Goal: Navigation & Orientation: Find specific page/section

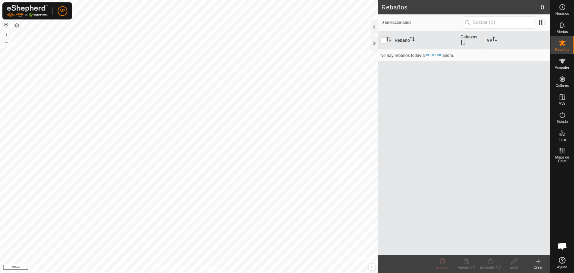
scroll to position [218, 0]
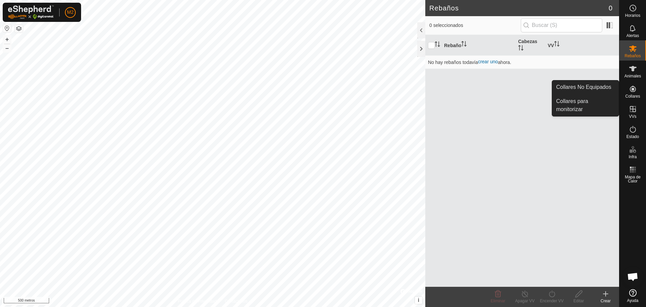
drag, startPoint x: 628, startPoint y: 98, endPoint x: 634, endPoint y: 91, distance: 8.8
click at [634, 91] on icon at bounding box center [633, 89] width 6 height 6
click at [605, 88] on link "Collares No Equipados" at bounding box center [585, 86] width 67 height 13
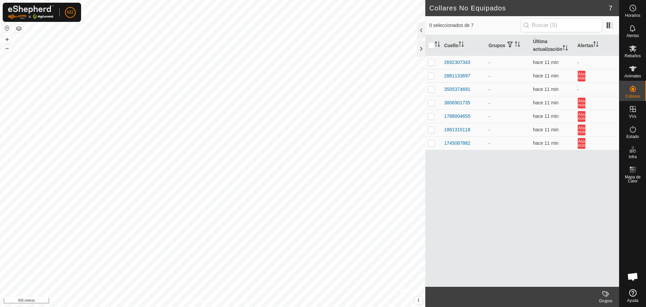
click at [574, 171] on div "Cuello Grupos Última actualización Alertas 2692307343 - hace 11 min - 288113369…" at bounding box center [522, 161] width 194 height 252
click at [634, 132] on icon at bounding box center [633, 129] width 8 height 8
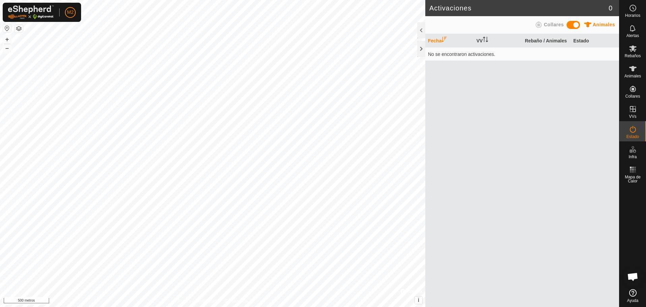
click at [634, 132] on icon at bounding box center [633, 129] width 8 height 8
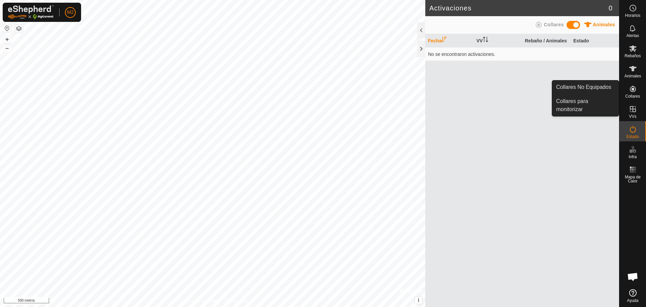
click at [631, 91] on icon at bounding box center [633, 89] width 8 height 8
click at [580, 86] on link "Collares No Equipados" at bounding box center [585, 86] width 67 height 13
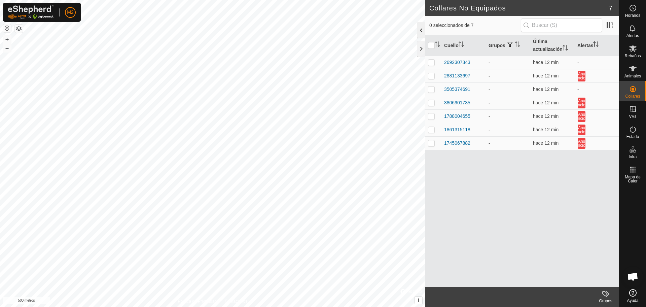
click at [422, 26] on div at bounding box center [421, 30] width 8 height 16
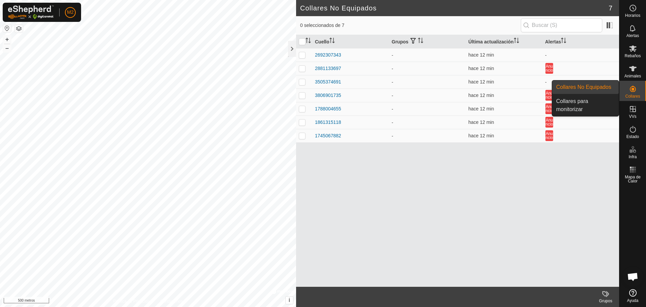
click at [402, 199] on div "Cuello Grupos Última actualización Alertas 2692307343 - hace 12 min - 288113369…" at bounding box center [457, 161] width 323 height 252
click at [585, 103] on link "Collares para monitorizar" at bounding box center [585, 106] width 67 height 22
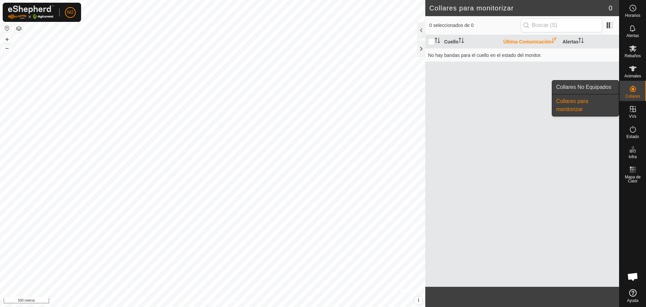
click at [610, 84] on link "Collares No Equipados" at bounding box center [585, 86] width 67 height 13
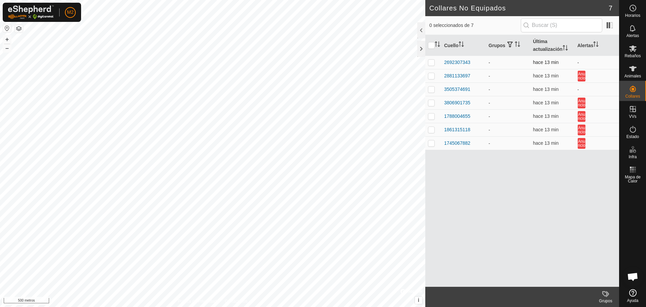
click at [432, 62] on p-checkbox at bounding box center [431, 62] width 7 height 5
checkbox input "false"
click at [431, 79] on td at bounding box center [433, 75] width 16 height 13
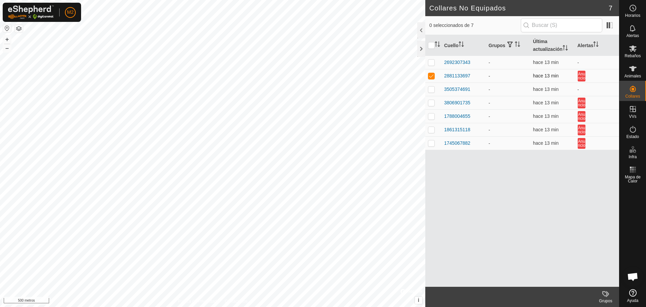
checkbox input "false"
click at [609, 26] on span at bounding box center [609, 25] width 11 height 11
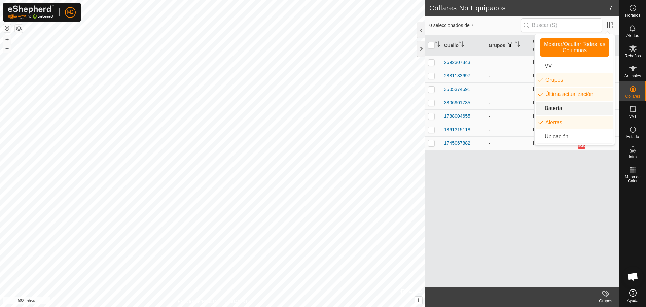
click at [556, 108] on li "Batería" at bounding box center [574, 108] width 77 height 13
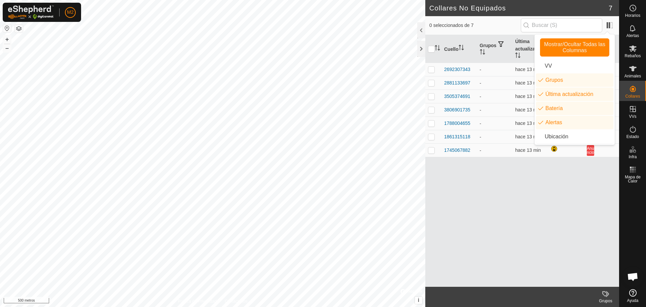
click at [556, 175] on div "Cuello Grupos Última actualización Batería Alertas 2692307343 - hace 13 min - 2…" at bounding box center [522, 161] width 194 height 252
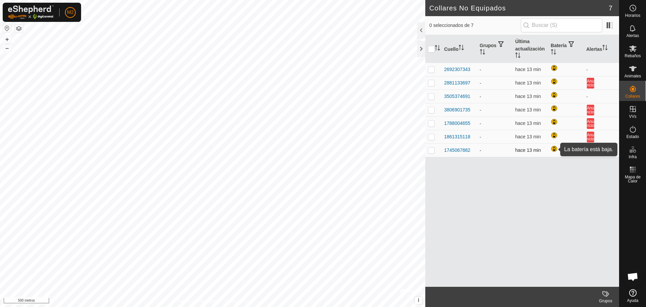
click at [554, 149] on div at bounding box center [555, 149] width 8 height 8
click at [554, 95] on div at bounding box center [555, 95] width 8 height 8
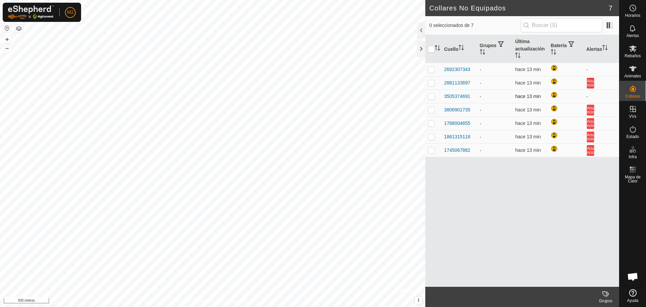
click at [554, 95] on div at bounding box center [555, 95] width 8 height 8
click at [609, 27] on span at bounding box center [609, 25] width 11 height 11
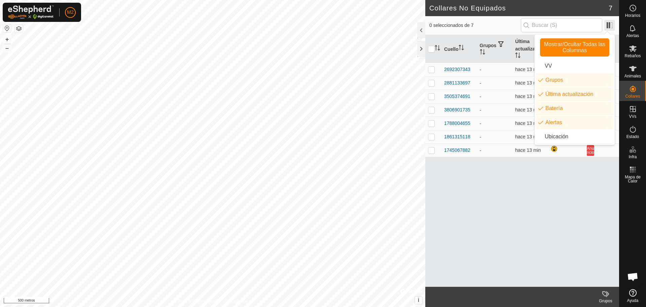
click at [609, 27] on span at bounding box center [609, 25] width 11 height 11
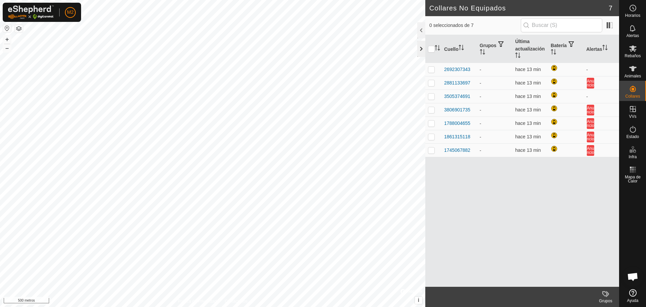
click at [421, 47] on div at bounding box center [421, 49] width 8 height 16
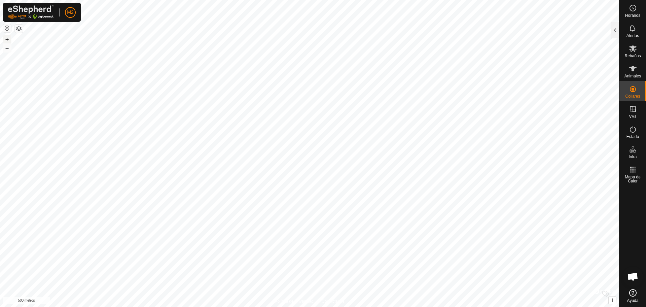
click at [6, 39] on font "+" at bounding box center [7, 39] width 4 height 7
click at [7, 38] on font "+" at bounding box center [7, 39] width 4 height 7
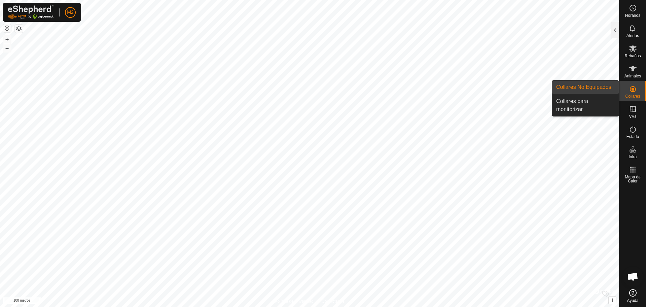
drag, startPoint x: 618, startPoint y: 89, endPoint x: 601, endPoint y: 88, distance: 16.8
click at [601, 88] on link "Collares No Equipados" at bounding box center [585, 86] width 67 height 13
click at [632, 90] on icon at bounding box center [633, 89] width 6 height 6
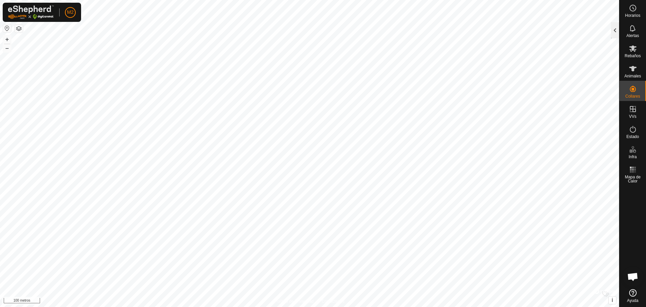
click at [613, 30] on div at bounding box center [615, 30] width 8 height 16
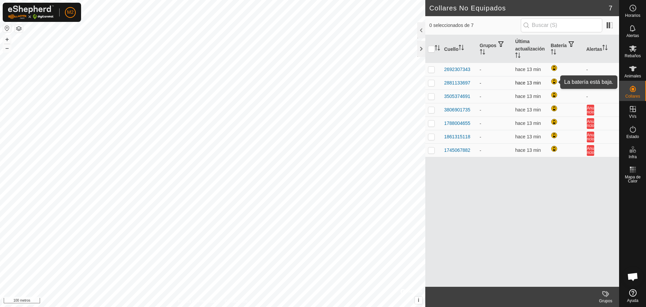
click at [554, 82] on div at bounding box center [555, 82] width 8 height 8
click at [553, 95] on div at bounding box center [555, 95] width 8 height 8
click at [553, 108] on div at bounding box center [555, 109] width 8 height 8
click at [610, 28] on span at bounding box center [609, 25] width 11 height 11
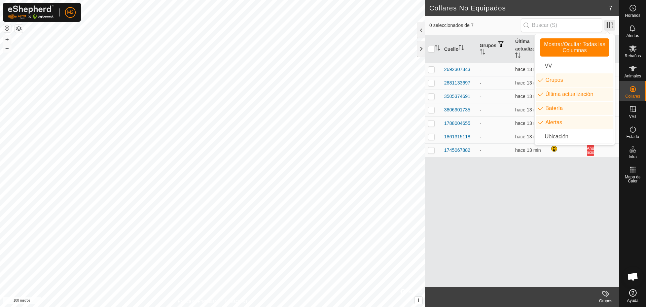
click at [610, 28] on span at bounding box center [609, 25] width 11 height 11
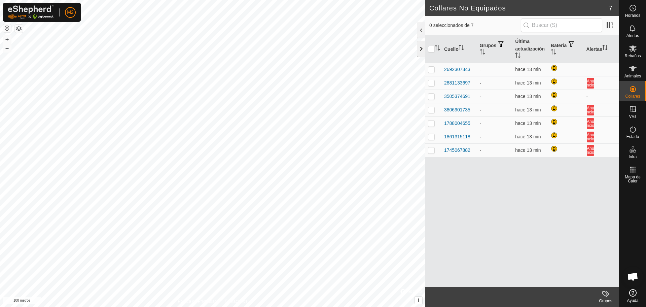
click at [420, 46] on div at bounding box center [421, 49] width 8 height 16
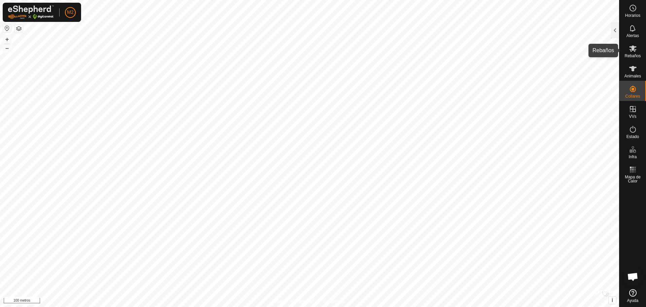
click at [633, 49] on icon at bounding box center [632, 48] width 7 height 6
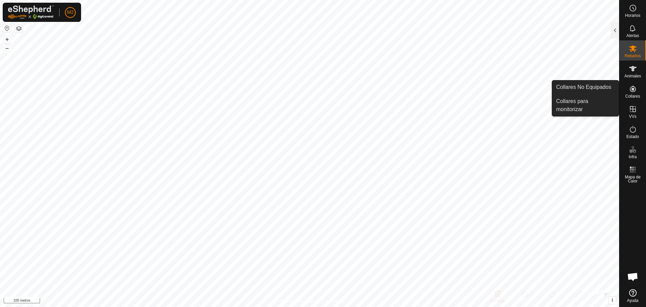
click at [633, 90] on icon at bounding box center [633, 89] width 6 height 6
click at [595, 86] on link "Collares No Equipados" at bounding box center [585, 86] width 67 height 13
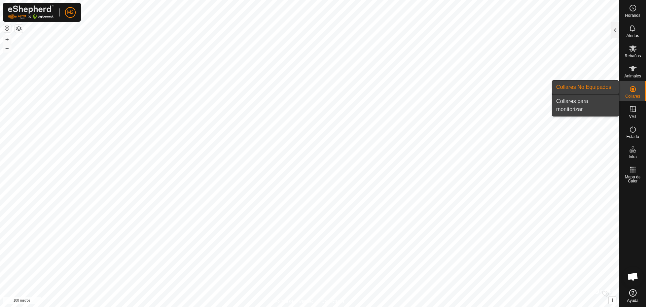
click at [585, 106] on link "Collares para monitorizar" at bounding box center [585, 106] width 67 height 22
click at [600, 86] on link "Collares No Equipados" at bounding box center [585, 86] width 67 height 13
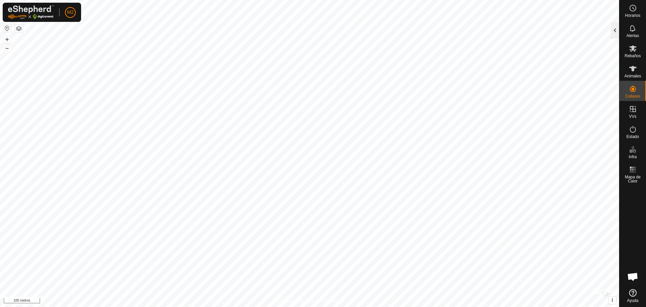
click at [614, 24] on div at bounding box center [615, 30] width 8 height 16
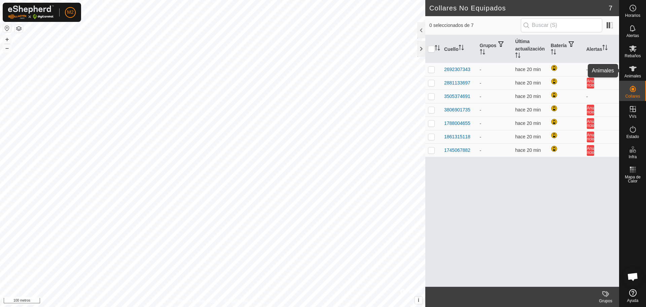
click at [634, 71] on icon at bounding box center [632, 68] width 7 height 5
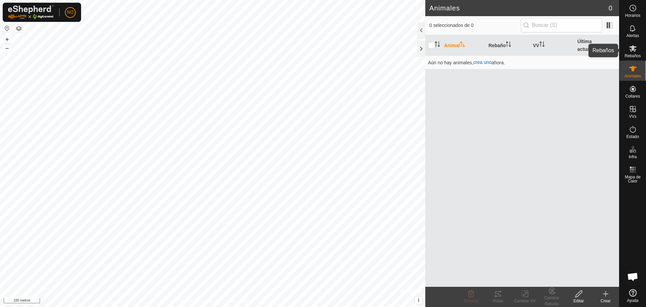
click at [634, 48] on icon at bounding box center [633, 48] width 8 height 8
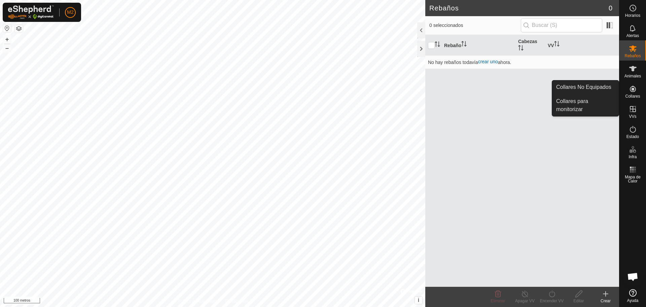
click at [634, 89] on icon at bounding box center [633, 89] width 8 height 8
click at [580, 102] on link "Collares para monitorizar" at bounding box center [585, 106] width 67 height 22
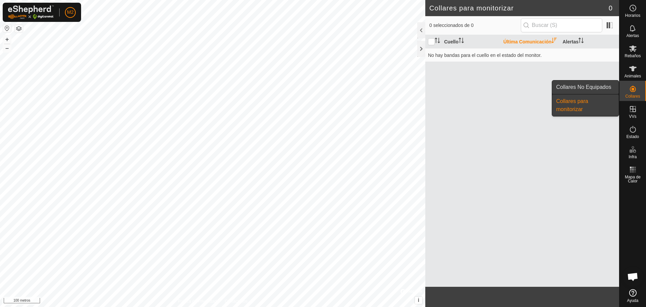
click at [578, 86] on link "Collares No Equipados" at bounding box center [585, 86] width 67 height 13
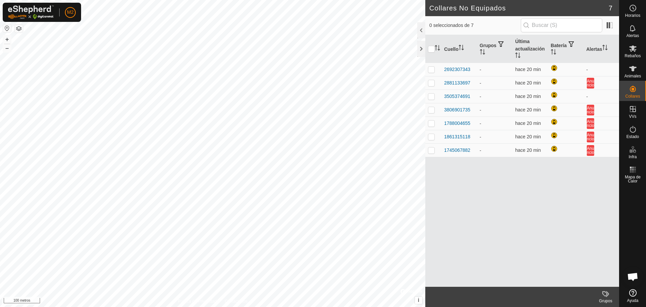
click at [629, 203] on div at bounding box center [632, 236] width 27 height 101
click at [420, 47] on div at bounding box center [421, 49] width 8 height 16
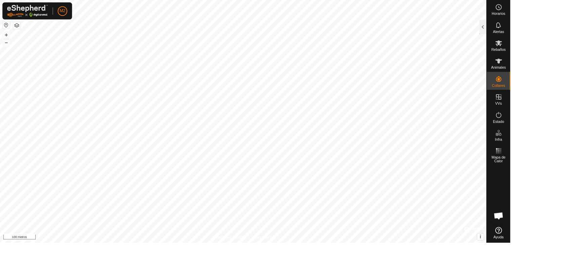
scroll to position [243, 0]
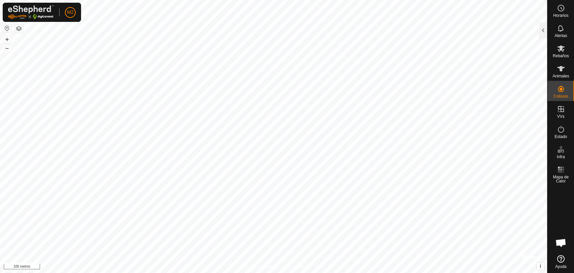
click at [6, 29] on button "button" at bounding box center [7, 28] width 8 height 8
click at [20, 28] on button "button" at bounding box center [19, 29] width 8 height 8
click at [6, 39] on font "+" at bounding box center [7, 39] width 4 height 7
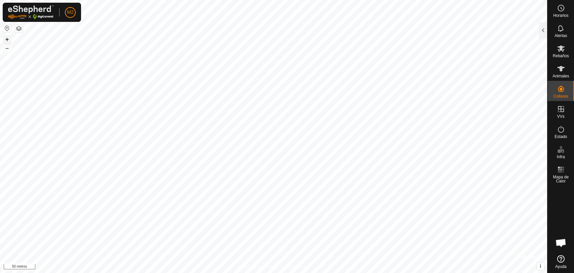
click at [6, 39] on font "+" at bounding box center [7, 39] width 4 height 7
click at [6, 47] on font "–" at bounding box center [6, 47] width 3 height 7
click at [6, 38] on font "+" at bounding box center [7, 39] width 4 height 7
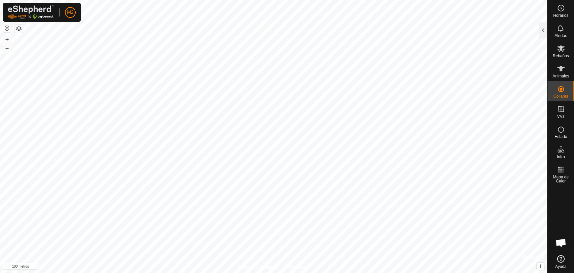
click at [17, 28] on button "button" at bounding box center [19, 29] width 8 height 8
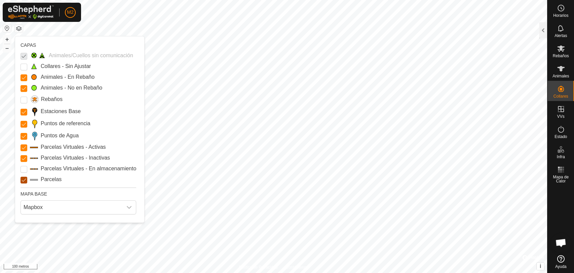
click at [24, 180] on input "Parcelas" at bounding box center [24, 180] width 7 height 7
click at [24, 181] on input "Parcelas" at bounding box center [24, 180] width 7 height 7
click at [23, 171] on Storage "Parcelas Virtuales - En almacenamiento" at bounding box center [24, 169] width 7 height 7
click at [24, 180] on input "Parcelas" at bounding box center [24, 180] width 7 height 7
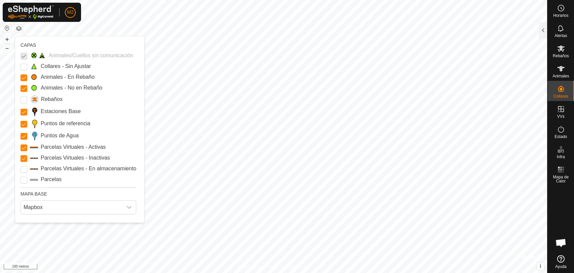
click at [36, 178] on span at bounding box center [34, 179] width 8 height 6
click at [25, 169] on Storage "Parcelas Virtuales - En almacenamiento" at bounding box center [24, 169] width 7 height 7
click at [25, 181] on input "Parcelas" at bounding box center [24, 180] width 7 height 7
click at [41, 210] on span "Mapbox" at bounding box center [72, 206] width 102 height 13
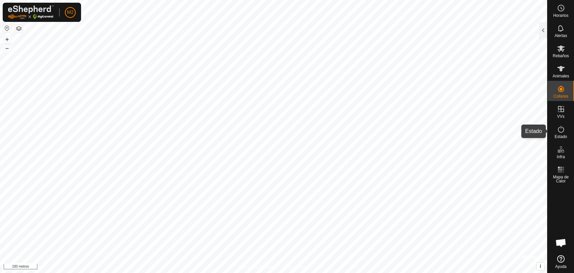
click at [561, 132] on icon at bounding box center [561, 129] width 8 height 8
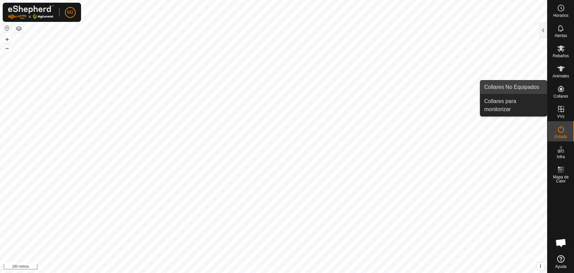
click at [537, 87] on link "Collares No Equipados" at bounding box center [513, 86] width 67 height 13
